Goal: Browse casually

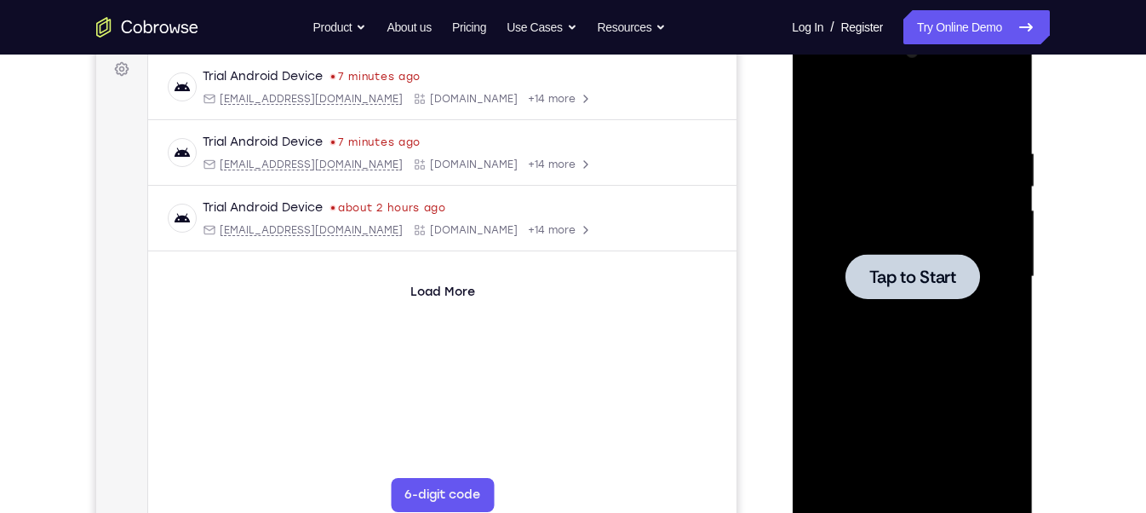
scroll to position [256, 0]
click at [868, 224] on div at bounding box center [912, 276] width 215 height 477
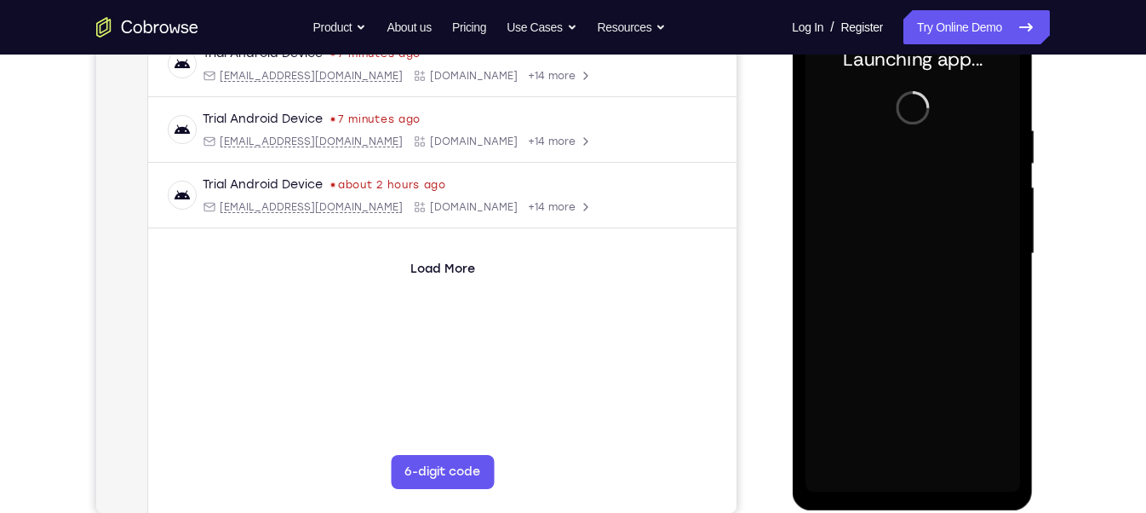
scroll to position [281, 0]
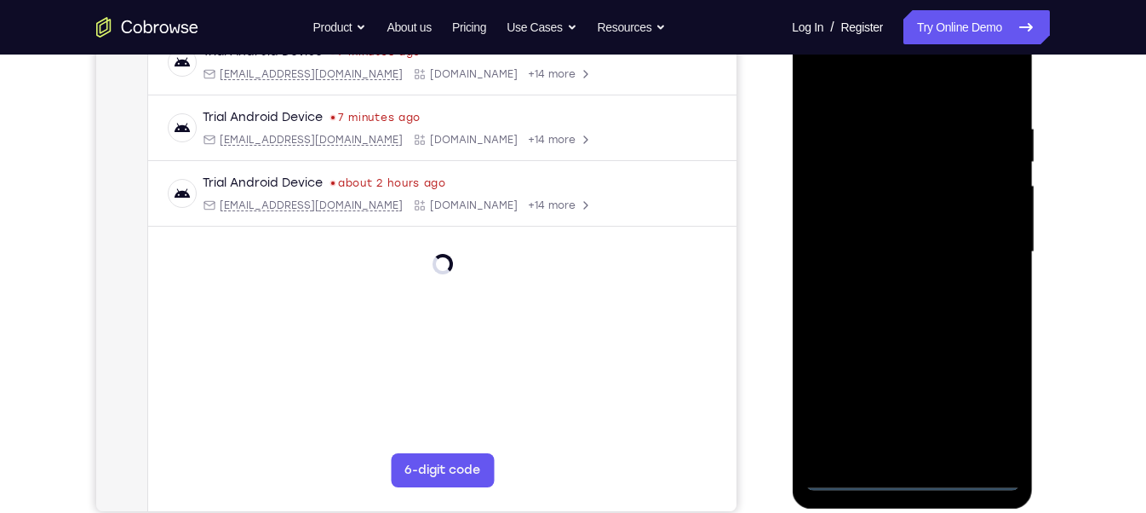
click at [907, 475] on div at bounding box center [912, 252] width 215 height 477
click at [912, 481] on div at bounding box center [912, 252] width 215 height 477
click at [996, 399] on div at bounding box center [912, 252] width 215 height 477
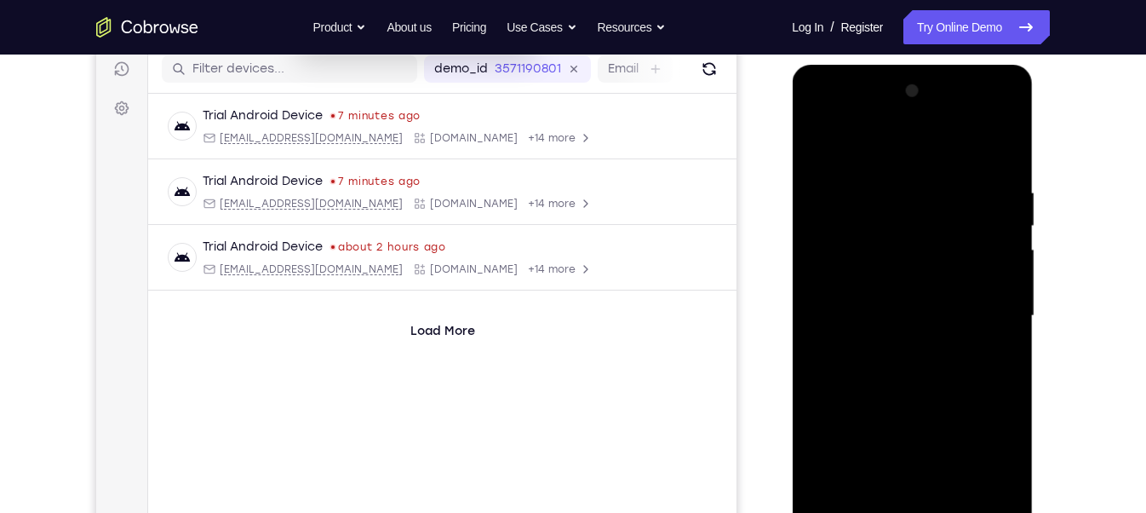
scroll to position [216, 0]
click at [829, 123] on div at bounding box center [912, 316] width 215 height 477
click at [987, 310] on div at bounding box center [912, 316] width 215 height 477
click at [893, 345] on div at bounding box center [912, 316] width 215 height 477
click at [899, 299] on div at bounding box center [912, 316] width 215 height 477
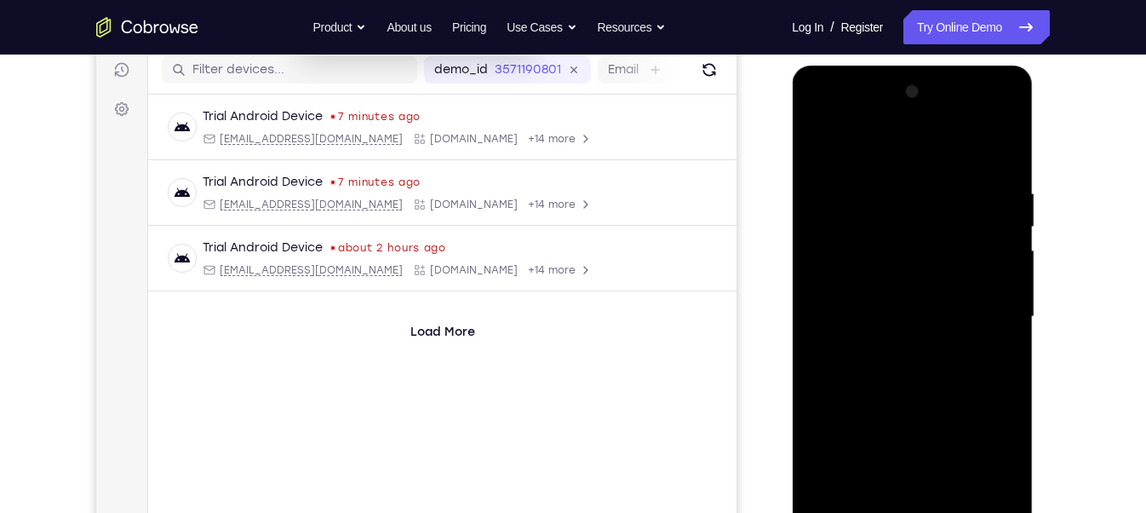
click at [931, 276] on div at bounding box center [912, 316] width 215 height 477
click at [896, 312] on div at bounding box center [912, 316] width 215 height 477
click at [899, 369] on div at bounding box center [912, 316] width 215 height 477
click at [905, 380] on div at bounding box center [912, 316] width 215 height 477
click at [907, 374] on div at bounding box center [912, 316] width 215 height 477
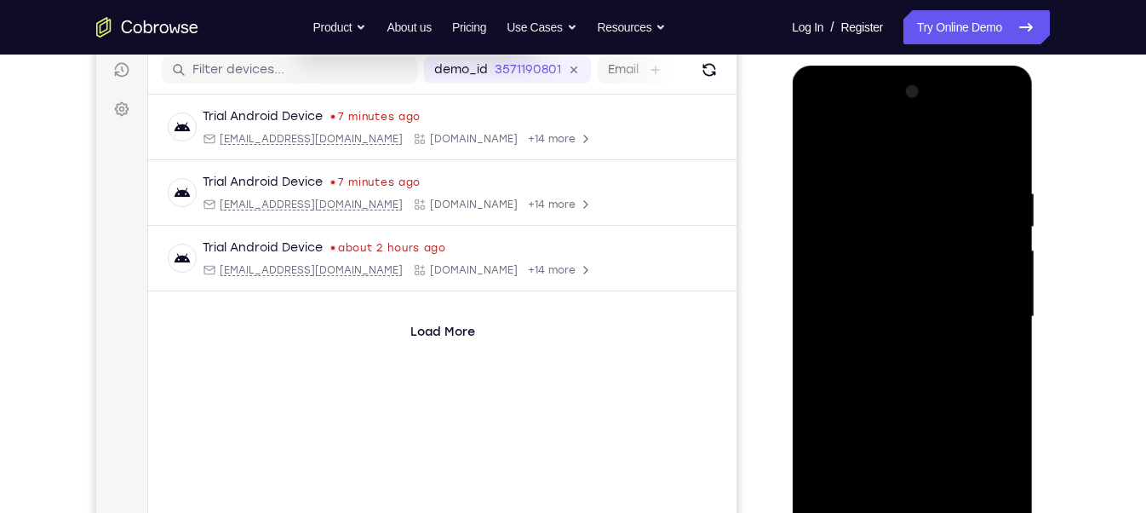
click at [916, 354] on div at bounding box center [912, 316] width 215 height 477
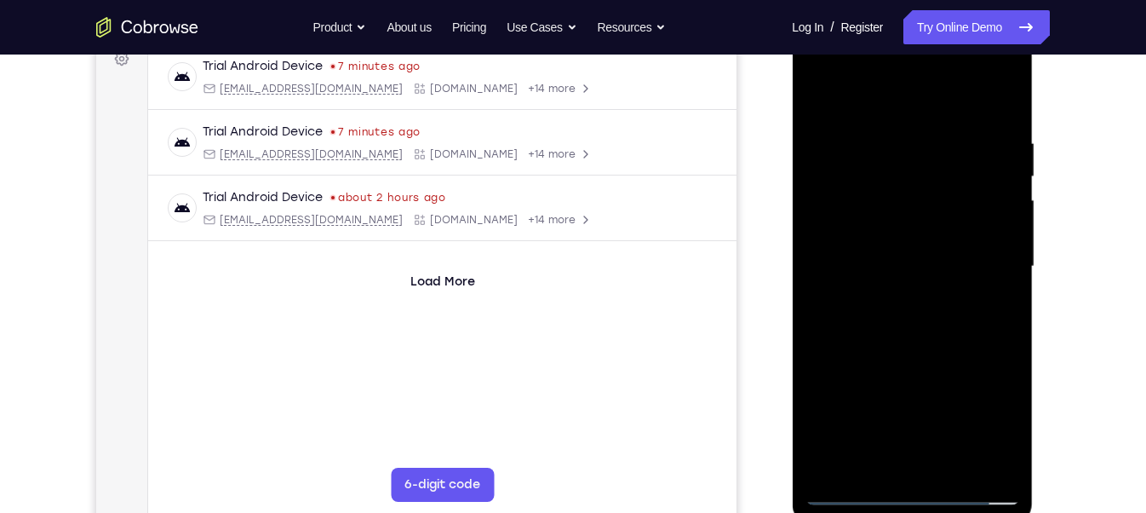
scroll to position [274, 0]
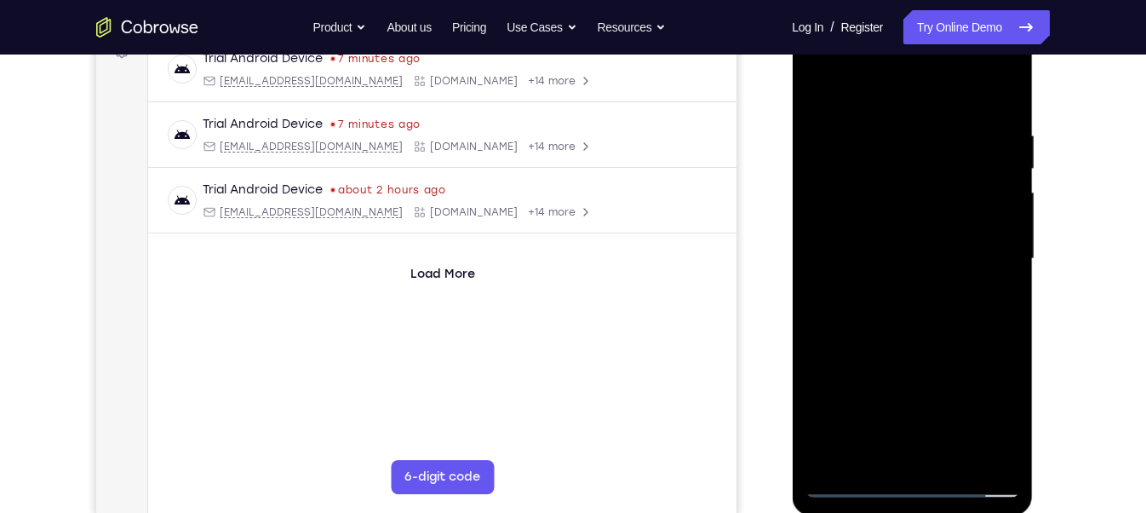
click at [916, 336] on div at bounding box center [912, 258] width 215 height 477
click at [888, 134] on div at bounding box center [912, 258] width 215 height 477
click at [979, 452] on div at bounding box center [912, 258] width 215 height 477
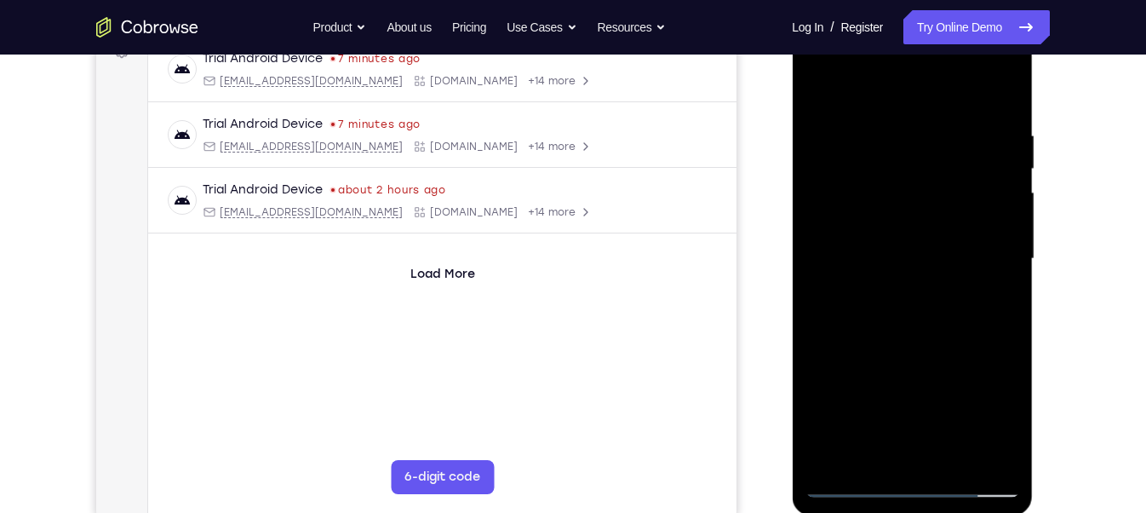
drag, startPoint x: 1003, startPoint y: 313, endPoint x: 904, endPoint y: 317, distance: 99.7
click at [904, 317] on div at bounding box center [912, 258] width 215 height 477
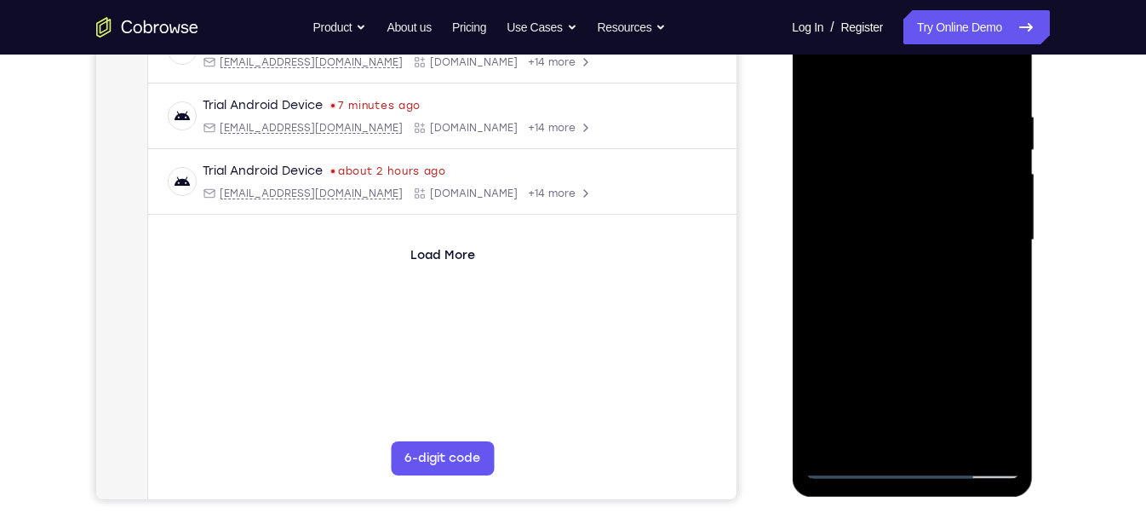
scroll to position [294, 0]
